Goal: Task Accomplishment & Management: Use online tool/utility

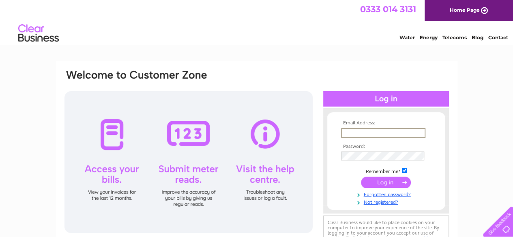
click at [370, 133] on input "text" at bounding box center [383, 133] width 84 height 10
type input "sross@broomfieldhp.com"
click at [387, 181] on input "submit" at bounding box center [386, 181] width 50 height 11
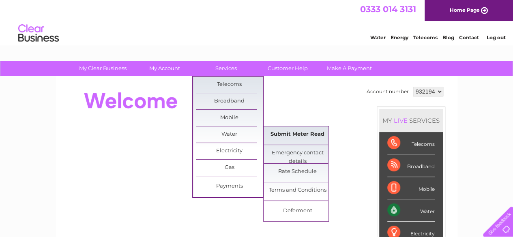
click at [279, 131] on link "Submit Meter Read" at bounding box center [297, 135] width 67 height 16
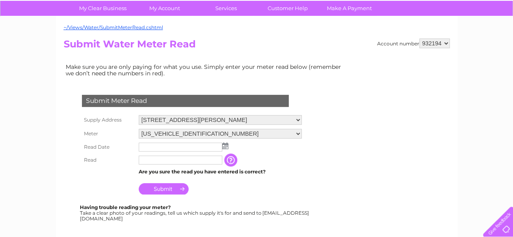
scroll to position [72, 0]
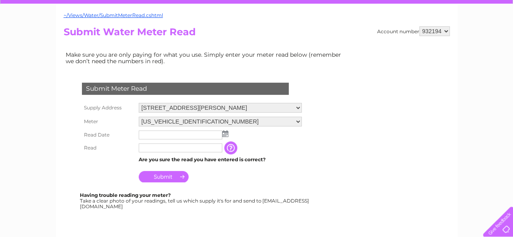
click at [226, 133] on img at bounding box center [225, 134] width 6 height 6
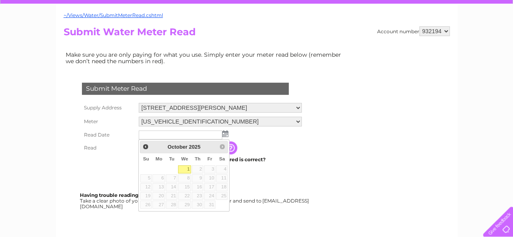
click at [186, 171] on link "1" at bounding box center [184, 170] width 13 height 8
type input "2025/10/01"
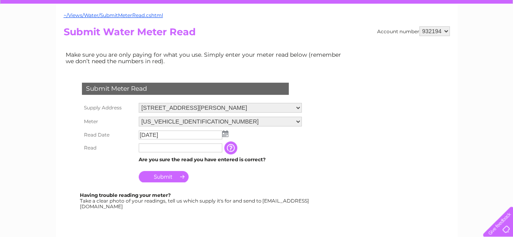
click at [145, 148] on input "text" at bounding box center [181, 148] width 84 height 9
type input "4188"
click at [168, 176] on input "Submit" at bounding box center [164, 177] width 50 height 11
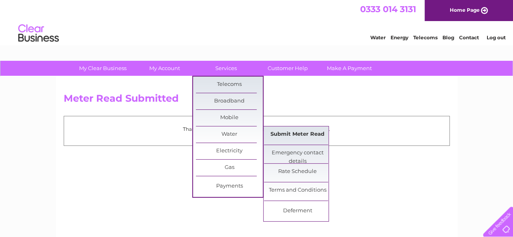
click at [299, 134] on link "Submit Meter Read" at bounding box center [297, 135] width 67 height 16
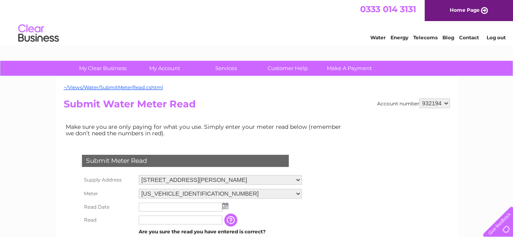
click at [297, 192] on select "06ELSTER12M215229 08ELSTER-X15M009723" at bounding box center [220, 194] width 163 height 10
select select "417590"
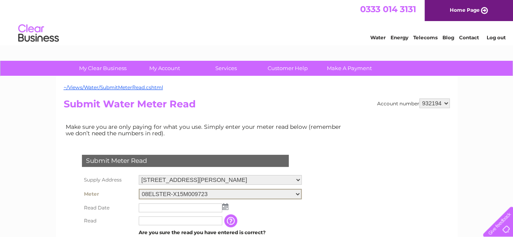
click at [139, 189] on select "06ELSTER12M215229 08ELSTER-X15M009723" at bounding box center [220, 194] width 163 height 11
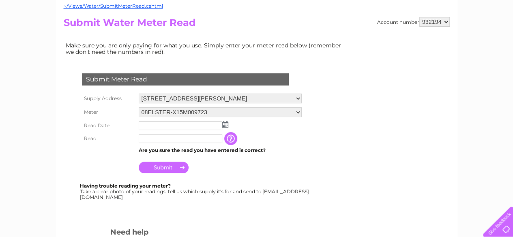
scroll to position [83, 0]
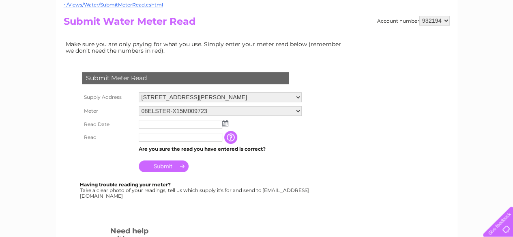
click at [225, 125] on img at bounding box center [225, 123] width 6 height 6
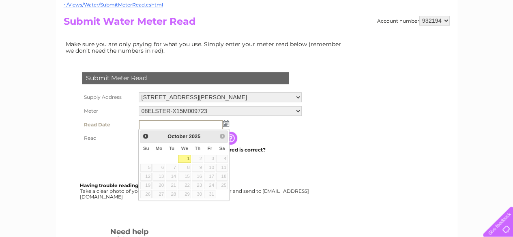
click at [183, 158] on link "1" at bounding box center [184, 159] width 13 height 8
type input "2025/10/01"
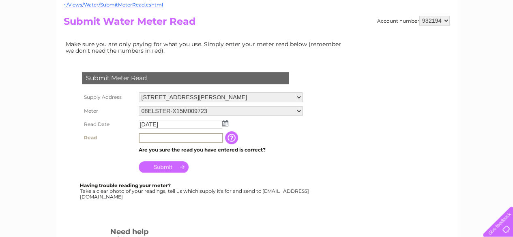
click at [154, 138] on input "text" at bounding box center [181, 138] width 84 height 10
type input "10231"
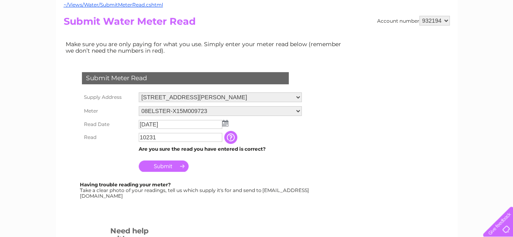
click at [166, 168] on input "Submit" at bounding box center [164, 166] width 50 height 11
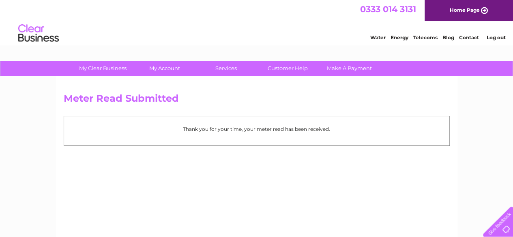
click at [497, 37] on link "Log out" at bounding box center [495, 37] width 19 height 6
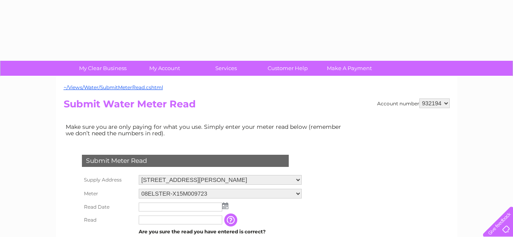
select select "417590"
